Goal: Communication & Community: Ask a question

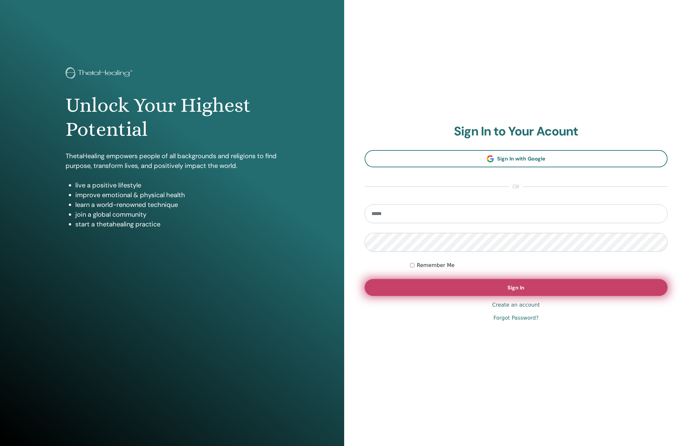
type input "**********"
click at [530, 287] on button "Sign In" at bounding box center [516, 287] width 303 height 17
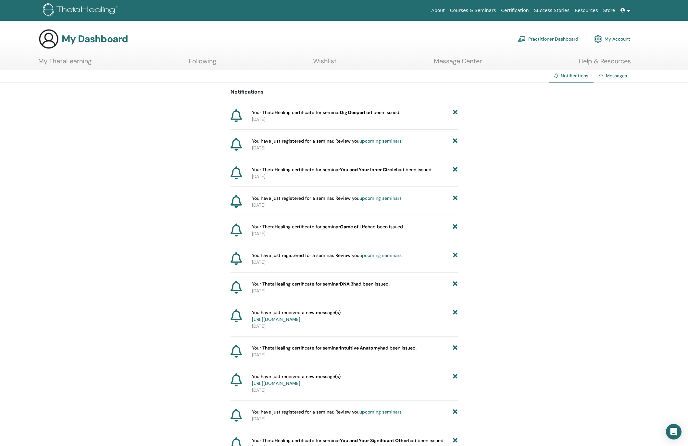
click at [623, 75] on link "Messages" at bounding box center [616, 76] width 21 height 6
click at [619, 75] on link "Messages" at bounding box center [616, 76] width 21 height 6
